Goal: Information Seeking & Learning: Learn about a topic

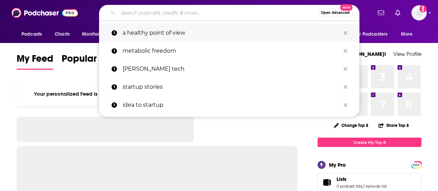
click at [163, 33] on p "a healthy point of view" at bounding box center [232, 33] width 218 height 18
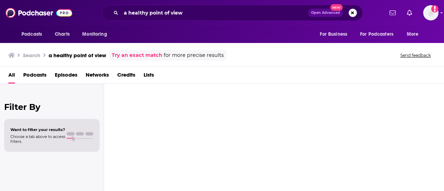
type input "a healthy point of view"
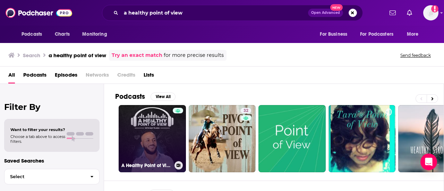
click at [142, 113] on link "A Healthy Point of View Podcast w/ [PERSON_NAME]" at bounding box center [152, 138] width 67 height 67
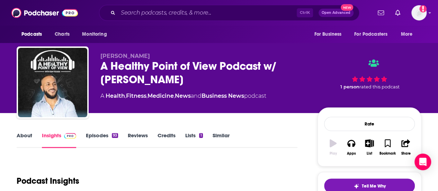
click at [25, 141] on link "About" at bounding box center [25, 140] width 16 height 16
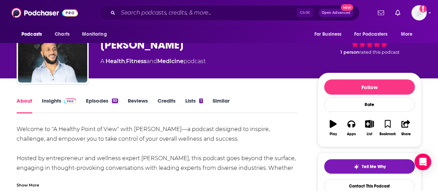
scroll to position [104, 0]
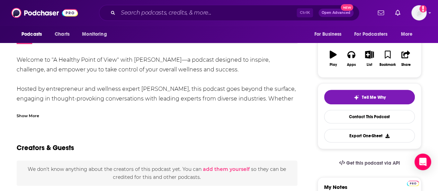
click at [37, 118] on div "Show More" at bounding box center [28, 115] width 23 height 7
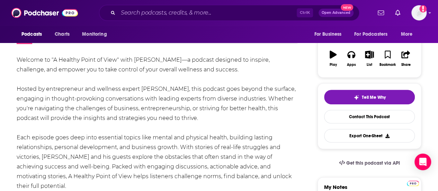
click at [24, 60] on div "Welcome to "A Healthy Point of View" with [PERSON_NAME]—a podcast designed to i…" at bounding box center [157, 137] width 281 height 165
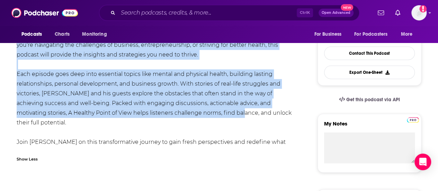
scroll to position [173, 0]
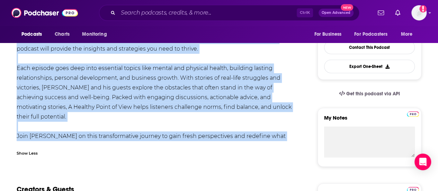
drag, startPoint x: 18, startPoint y: 58, endPoint x: 217, endPoint y: 134, distance: 213.5
click at [220, 135] on div "Welcome to "A Healthy Point of View" with [PERSON_NAME]—a podcast designed to i…" at bounding box center [157, 68] width 281 height 165
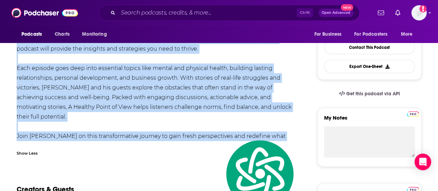
copy div "Loremip do "S Ametcon Adipi el Sedd" eius Tem Incidi—u laboree dolorema al enim…"
